Goal: Task Accomplishment & Management: Manage account settings

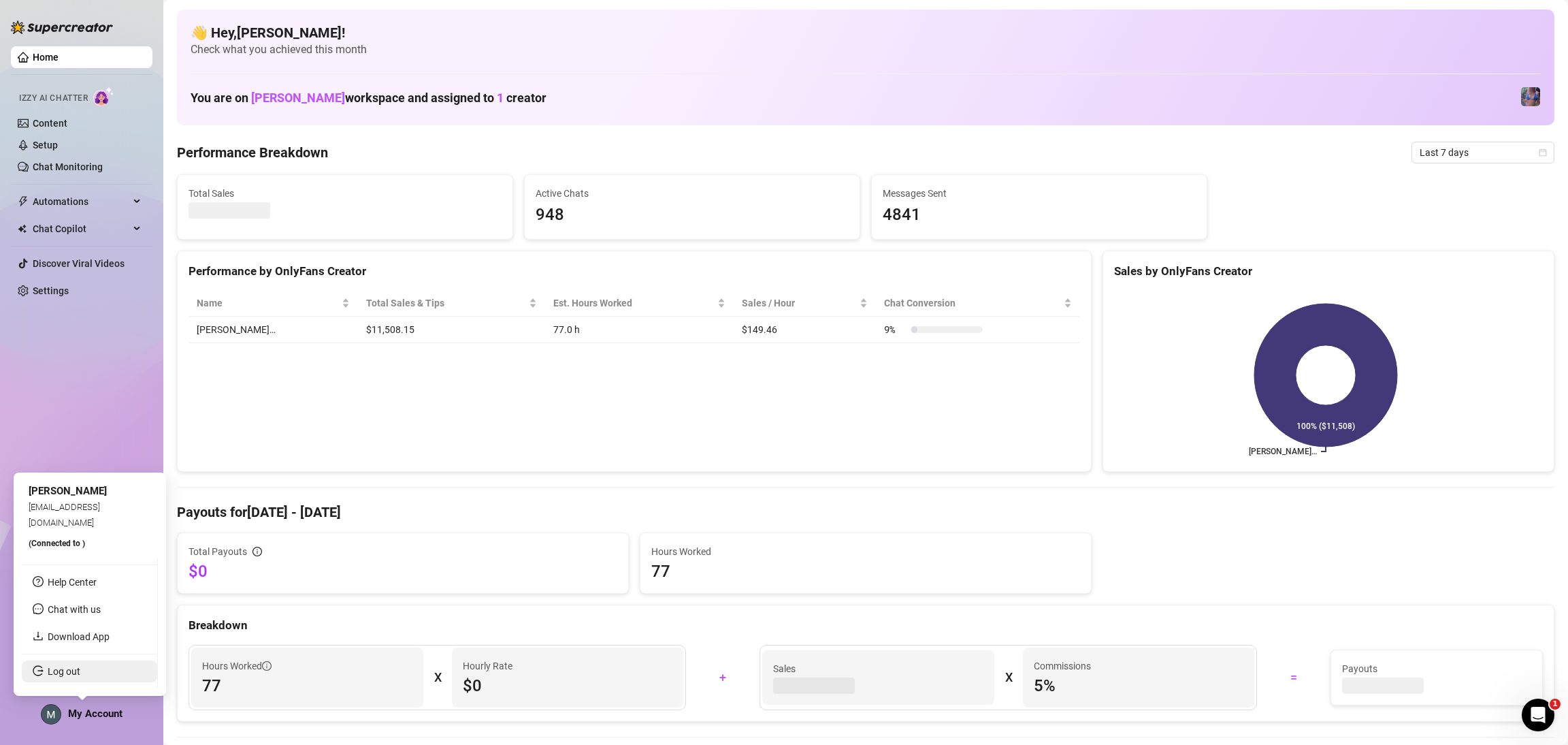
click at [80, 677] on link "Log out" at bounding box center [64, 671] width 33 height 11
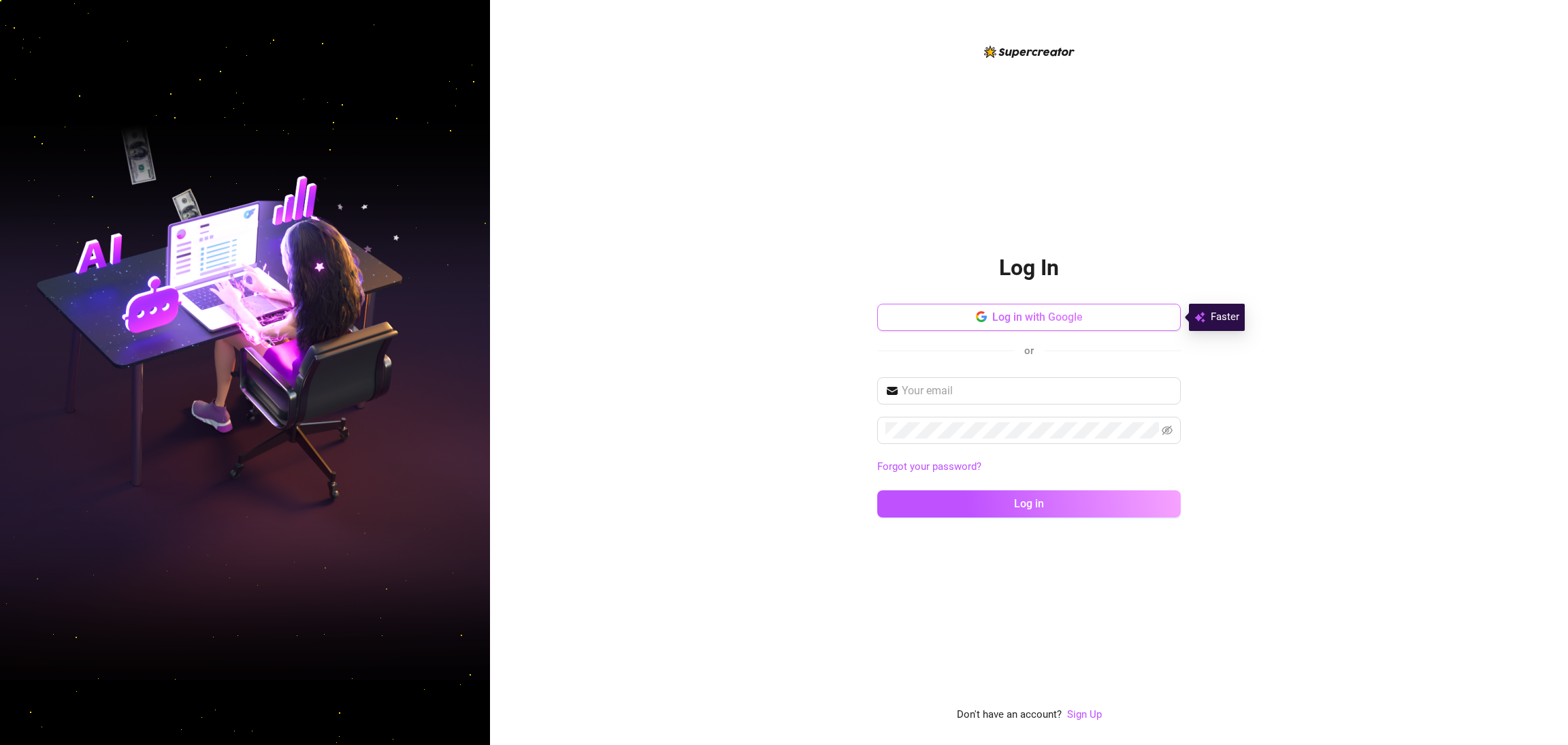
click at [1017, 327] on button "Log in with Google" at bounding box center [1028, 317] width 303 height 28
